Goal: Contribute content

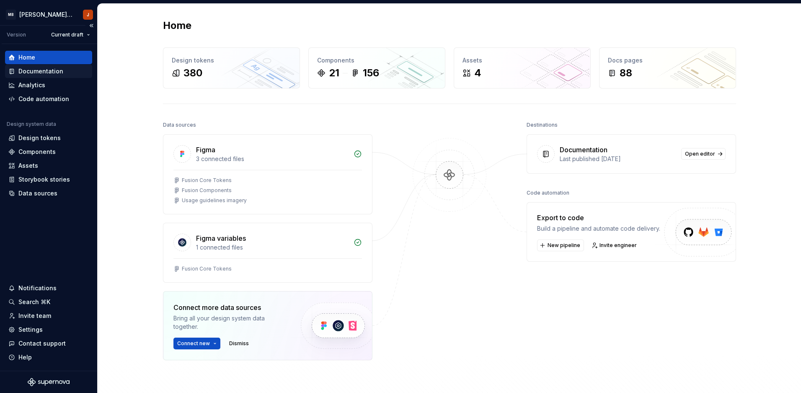
click at [62, 74] on div "Documentation" at bounding box center [48, 71] width 80 height 8
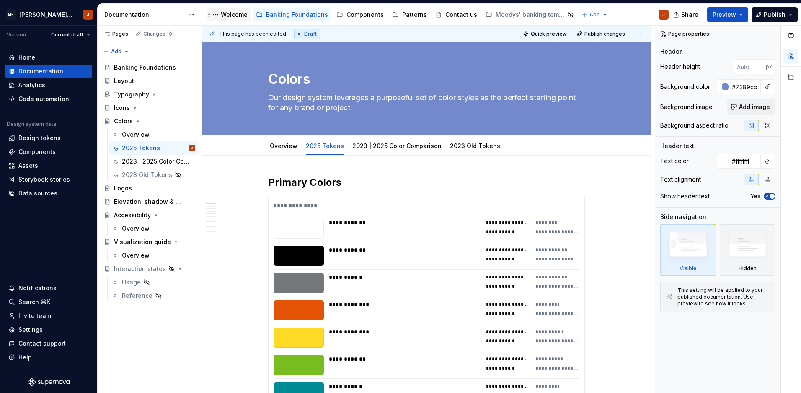
click at [230, 18] on div "Welcome" at bounding box center [234, 14] width 27 height 8
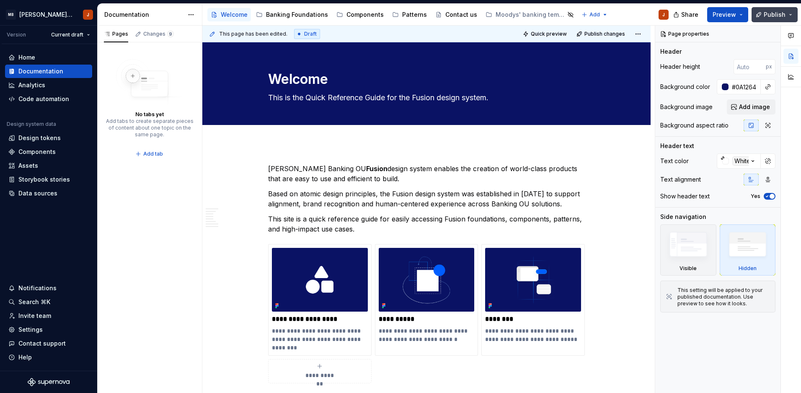
click at [790, 14] on button "Publish" at bounding box center [775, 14] width 46 height 15
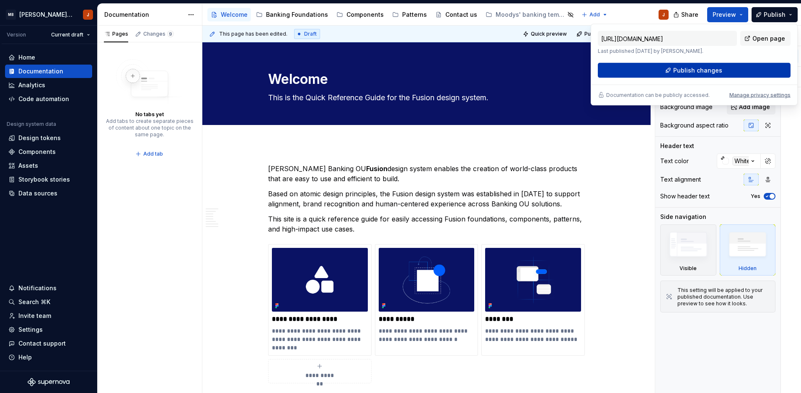
click at [680, 71] on span "Publish changes" at bounding box center [697, 70] width 49 height 8
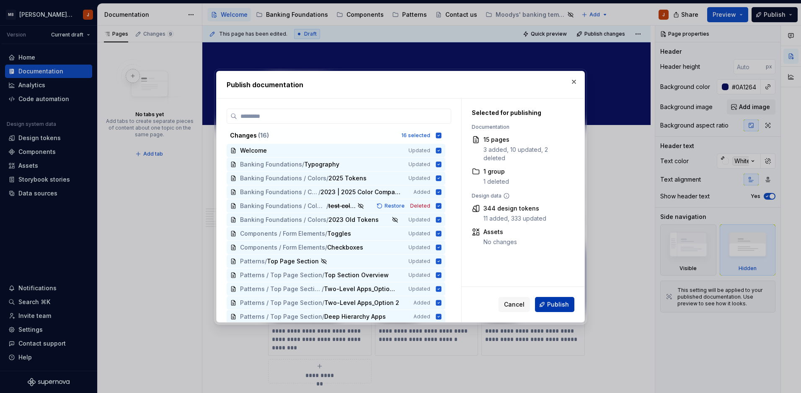
click at [561, 303] on span "Publish" at bounding box center [558, 304] width 22 height 8
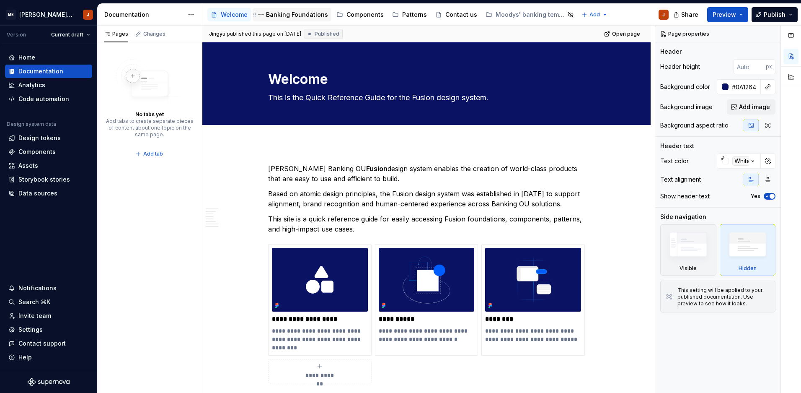
click at [311, 17] on div "Banking Foundations" at bounding box center [297, 14] width 62 height 8
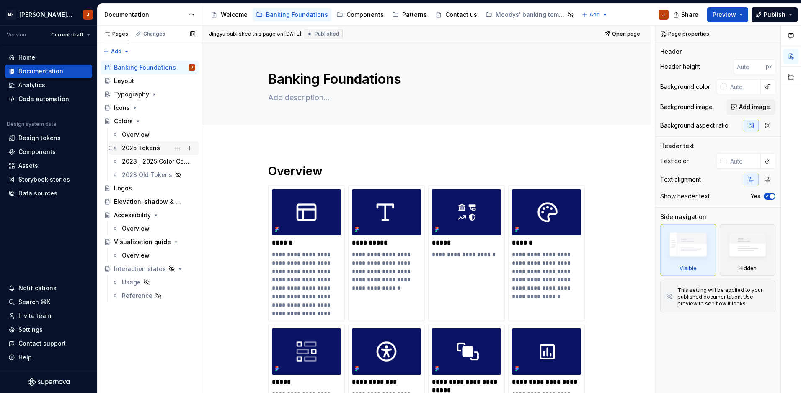
click at [143, 146] on div "2025 Tokens" at bounding box center [141, 148] width 38 height 8
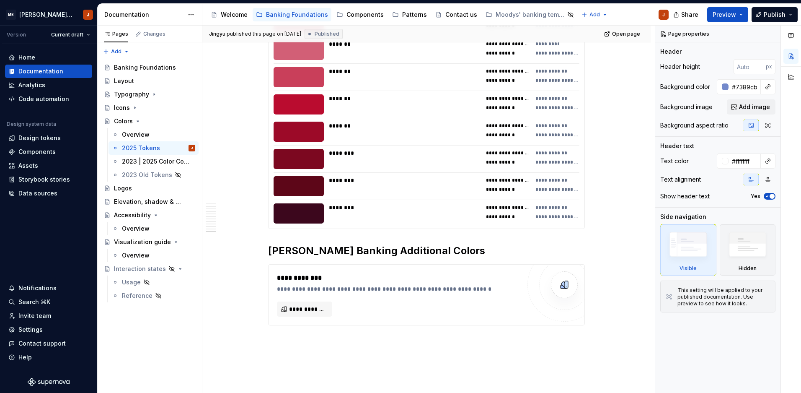
scroll to position [4225, 0]
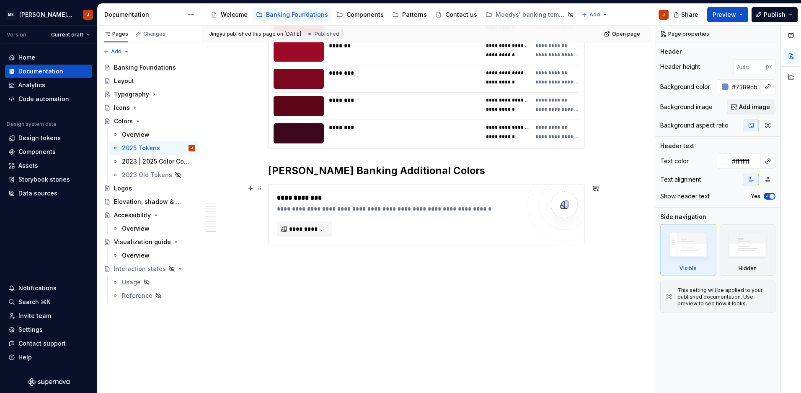
click at [328, 211] on div "**********" at bounding box center [399, 208] width 244 height 8
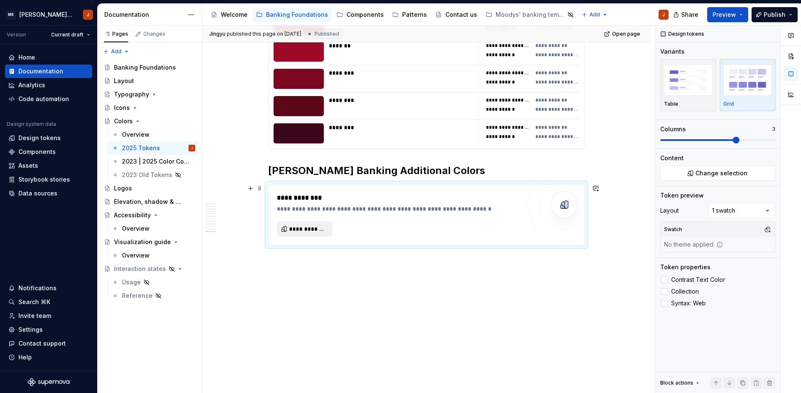
click at [317, 230] on span "**********" at bounding box center [308, 229] width 38 height 8
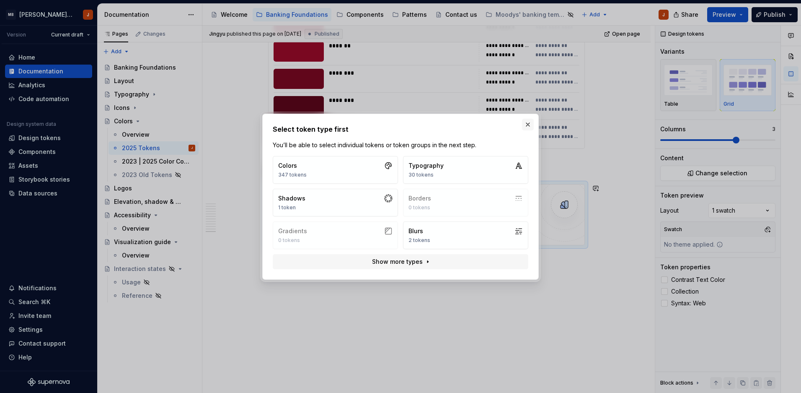
click at [528, 126] on button "button" at bounding box center [528, 125] width 12 height 12
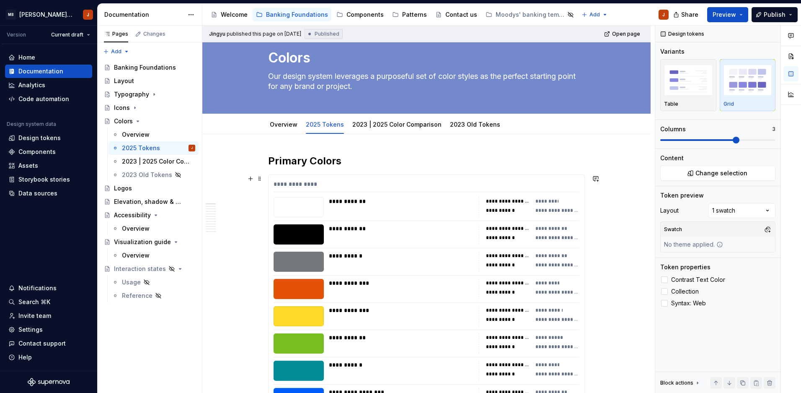
scroll to position [0, 0]
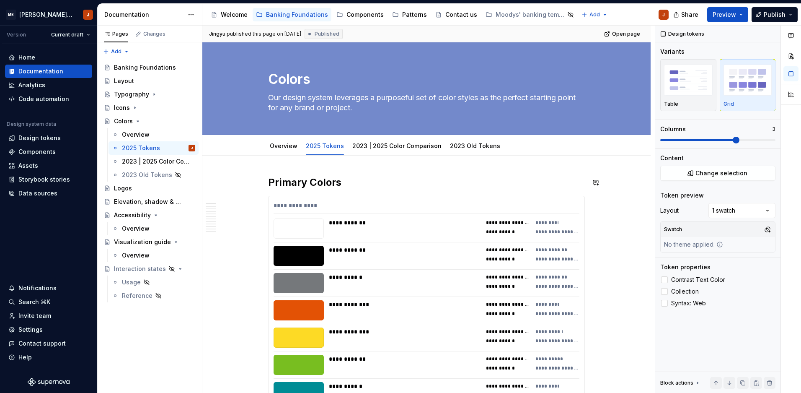
click at [268, 183] on h2 "Primary Colors" at bounding box center [426, 182] width 317 height 13
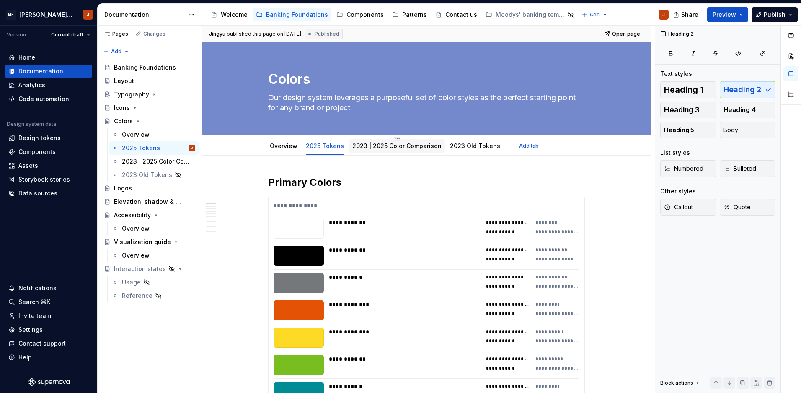
click at [365, 145] on link "2023 | 2025 Color Comparison" at bounding box center [396, 145] width 89 height 7
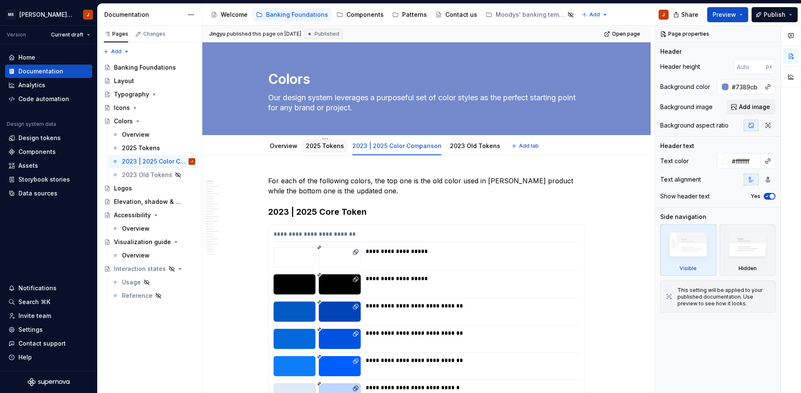
click at [318, 147] on link "2025 Tokens" at bounding box center [325, 145] width 38 height 7
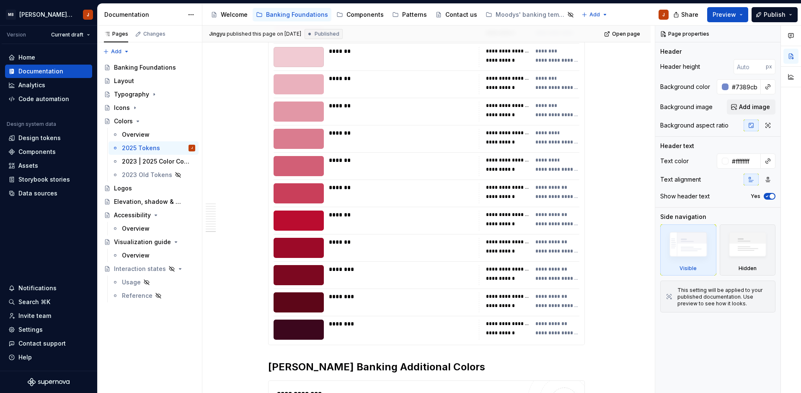
scroll to position [4225, 0]
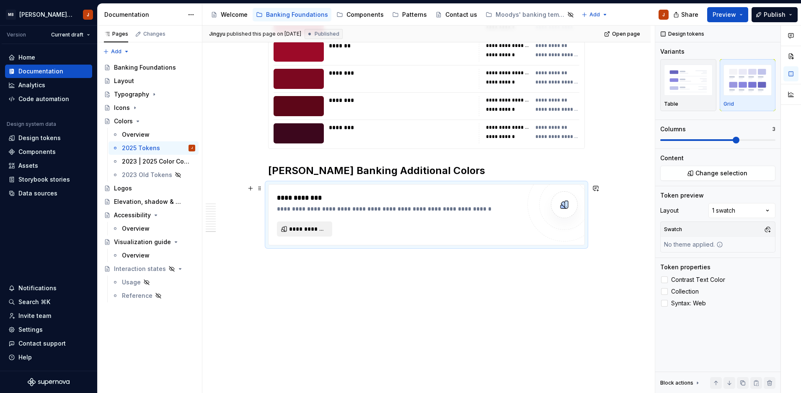
click at [311, 226] on span "**********" at bounding box center [308, 229] width 38 height 8
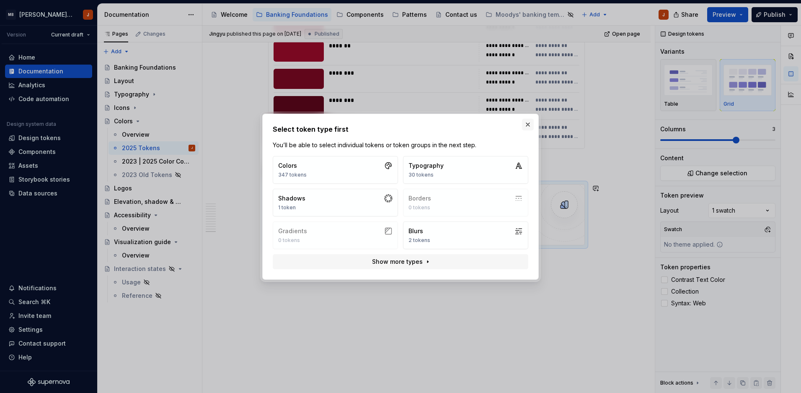
click at [529, 122] on button "button" at bounding box center [528, 125] width 12 height 12
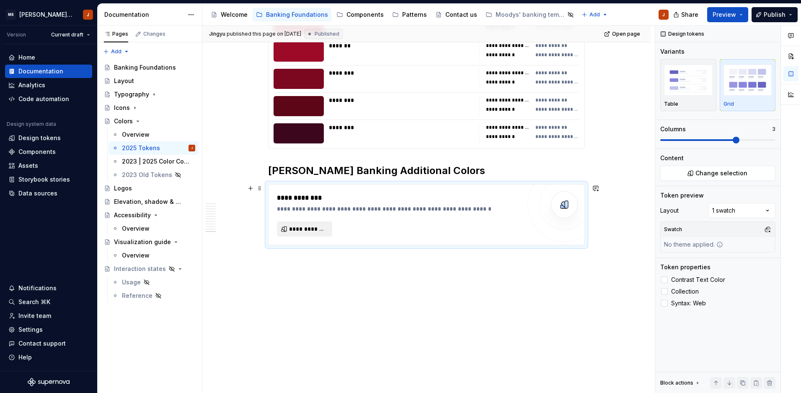
click at [301, 233] on button "**********" at bounding box center [304, 228] width 55 height 15
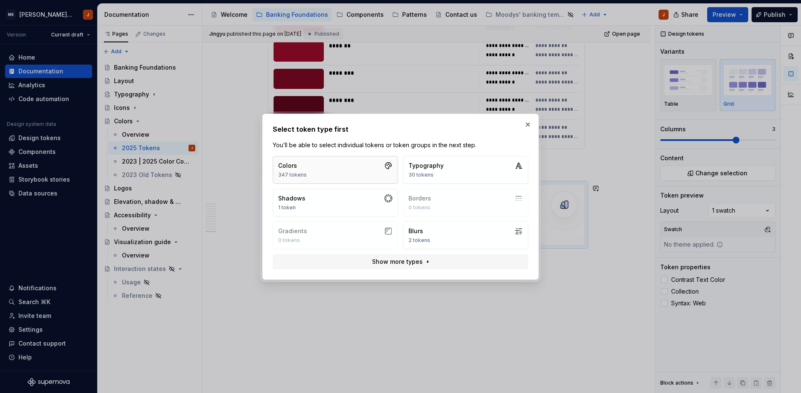
click at [362, 174] on button "Colors 347 tokens" at bounding box center [335, 170] width 125 height 28
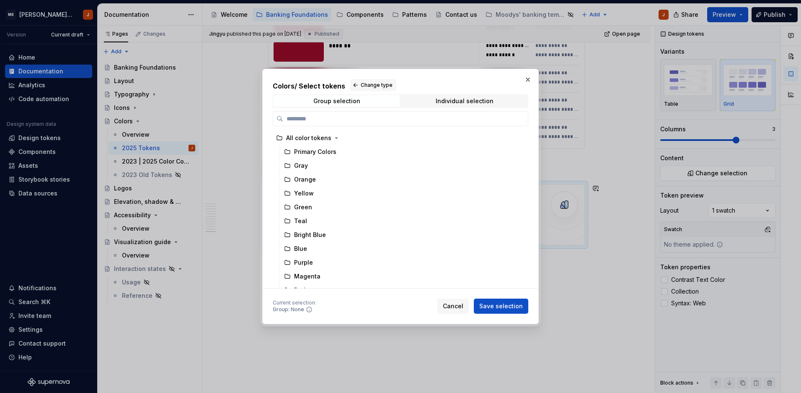
scroll to position [36, 0]
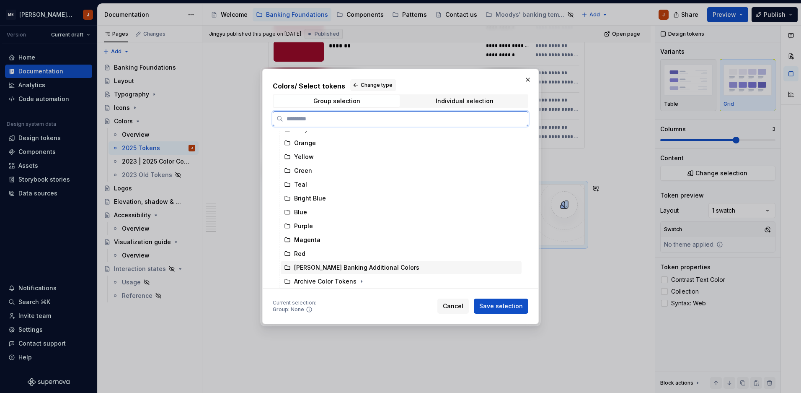
click at [288, 264] on icon at bounding box center [287, 267] width 7 height 7
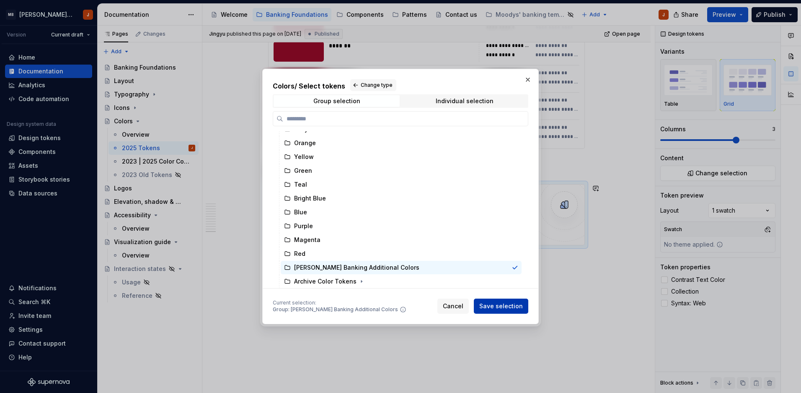
click at [511, 310] on span "Save selection" at bounding box center [501, 306] width 44 height 8
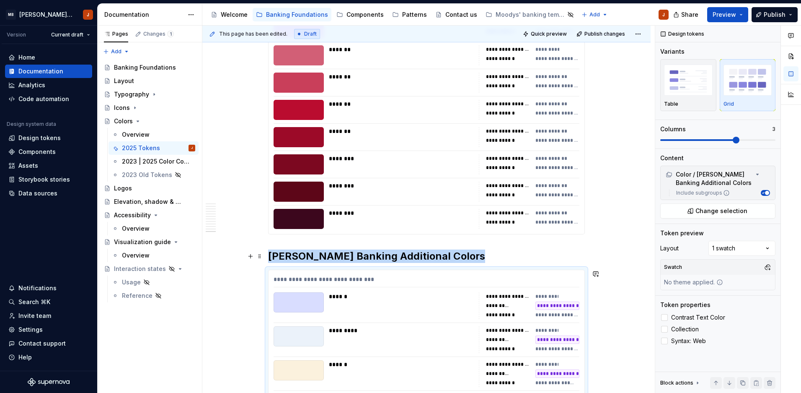
scroll to position [4043, 0]
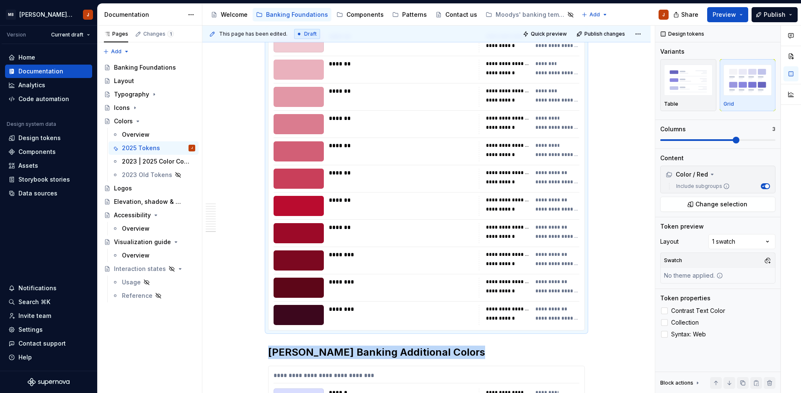
click at [574, 202] on div "**********" at bounding box center [558, 200] width 44 height 8
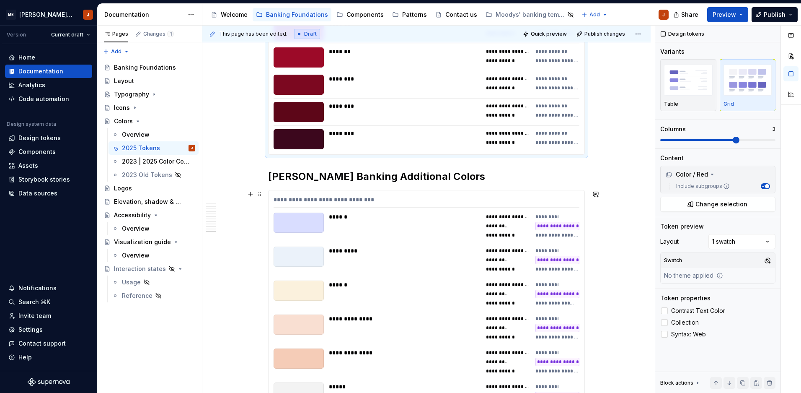
scroll to position [4220, 0]
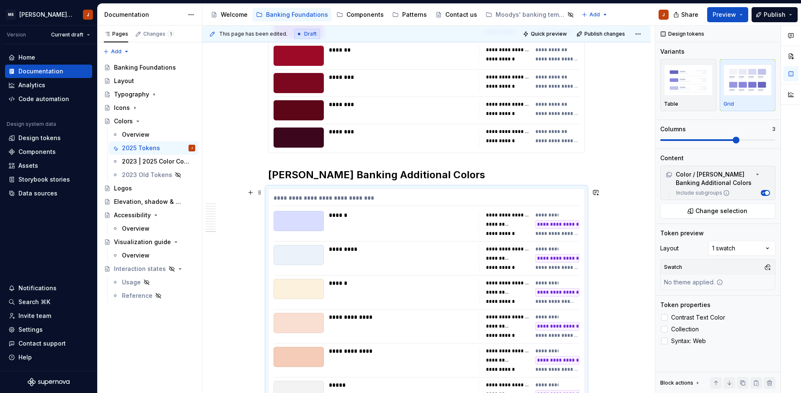
click at [560, 243] on div "**********" at bounding box center [427, 335] width 316 height 292
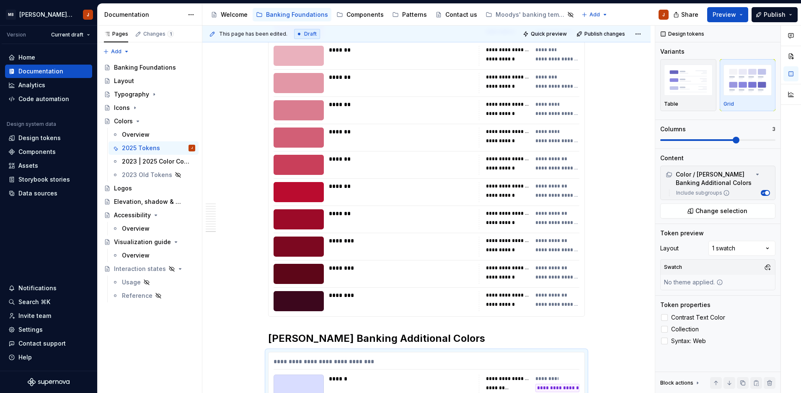
scroll to position [4043, 0]
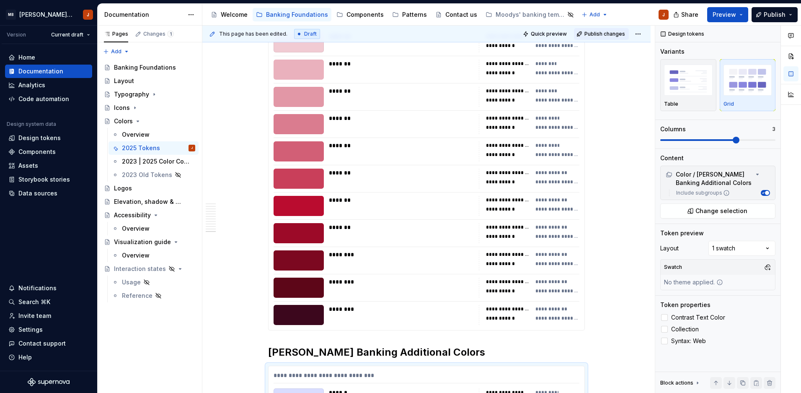
click at [602, 36] on span "Publish changes" at bounding box center [605, 34] width 41 height 7
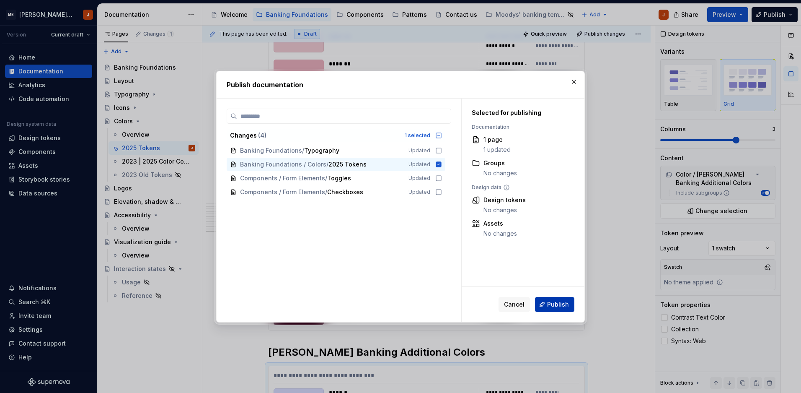
click at [565, 302] on span "Publish" at bounding box center [558, 304] width 22 height 8
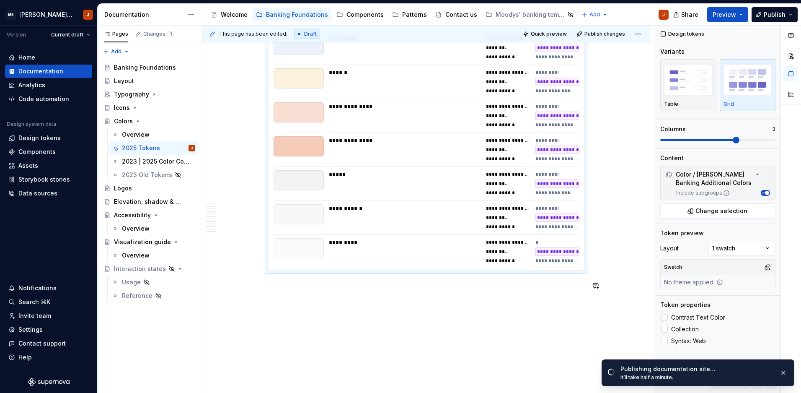
scroll to position [4456, 0]
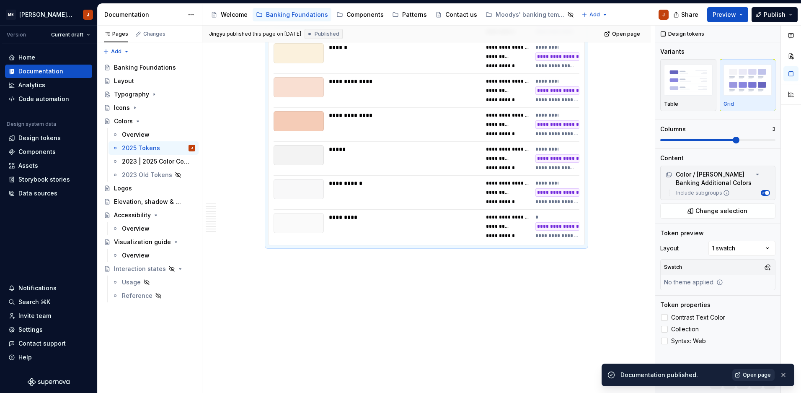
click at [759, 372] on span "Open page" at bounding box center [757, 374] width 28 height 7
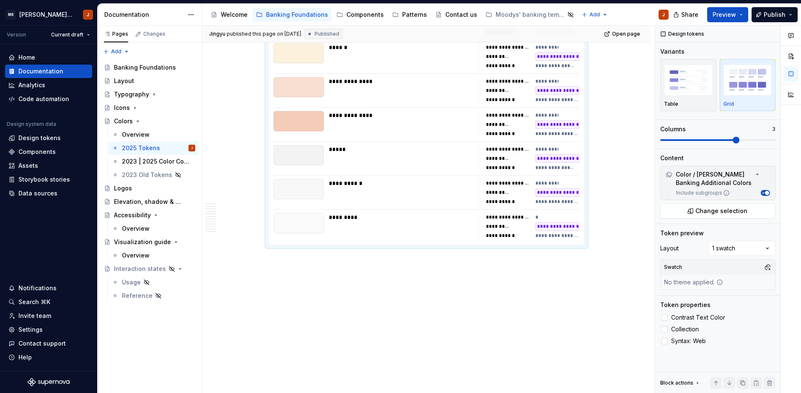
type textarea "*"
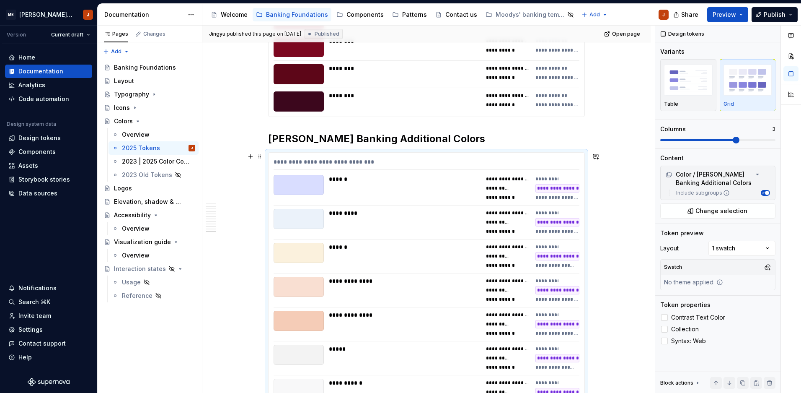
scroll to position [4253, 0]
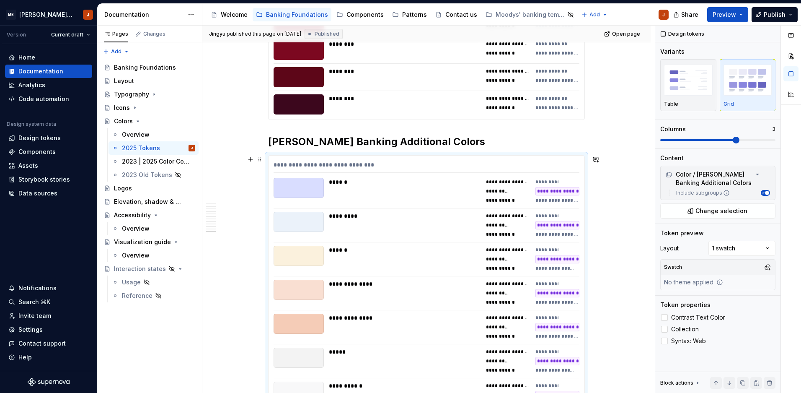
click at [362, 164] on div "**********" at bounding box center [427, 166] width 306 height 12
click at [765, 194] on button "Include subgroups" at bounding box center [765, 193] width 9 height 6
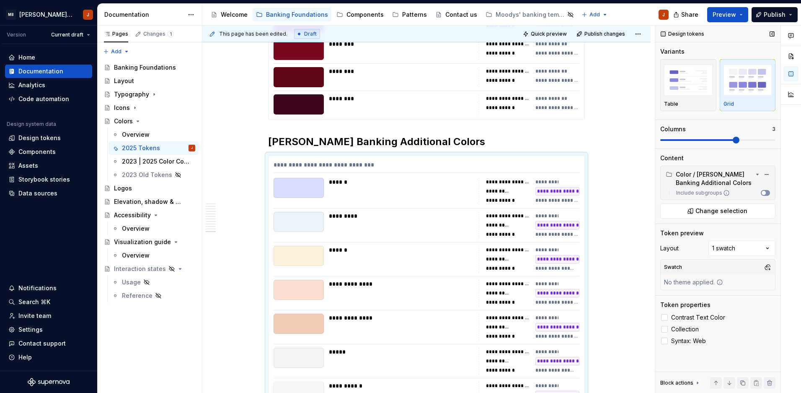
click at [765, 194] on span "button" at bounding box center [764, 193] width 4 height 4
